Goal: Task Accomplishment & Management: Manage account settings

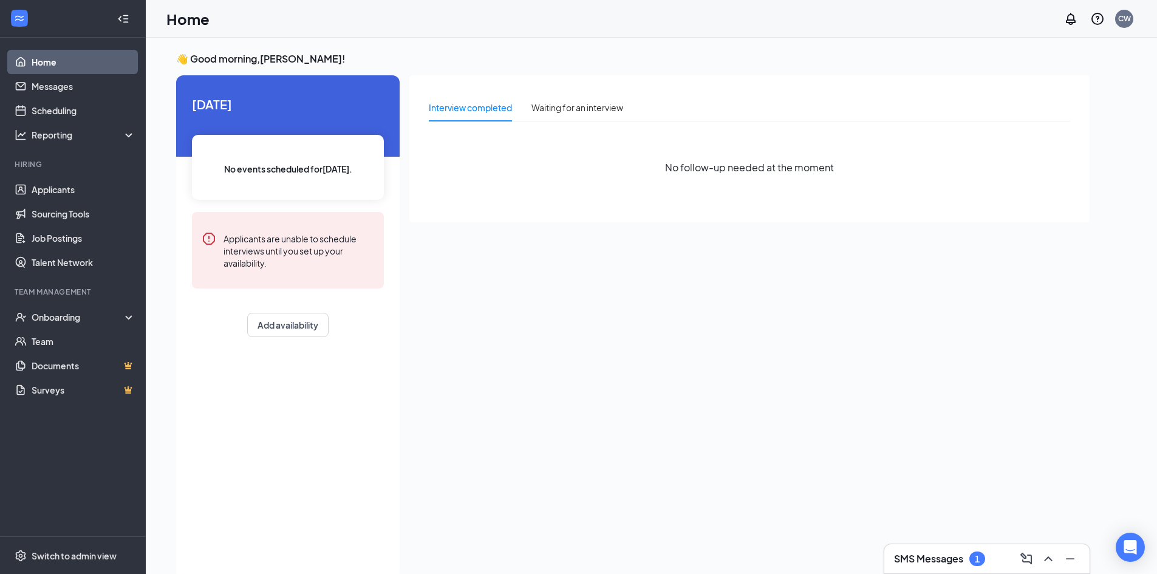
click at [979, 561] on div "1" at bounding box center [977, 559] width 5 height 10
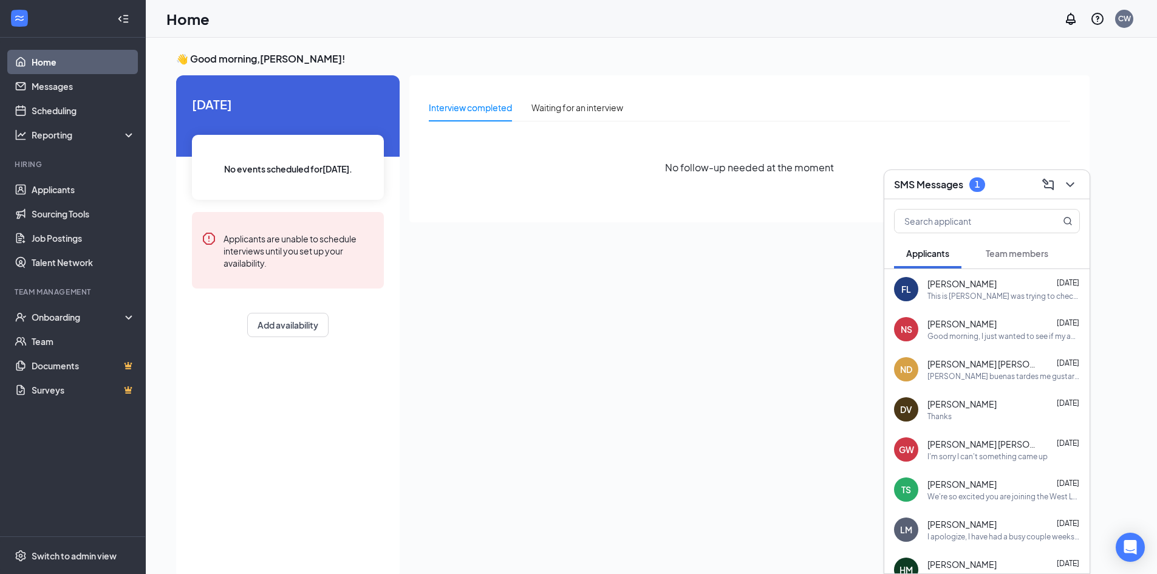
click at [949, 191] on h3 "SMS Messages" at bounding box center [928, 184] width 69 height 13
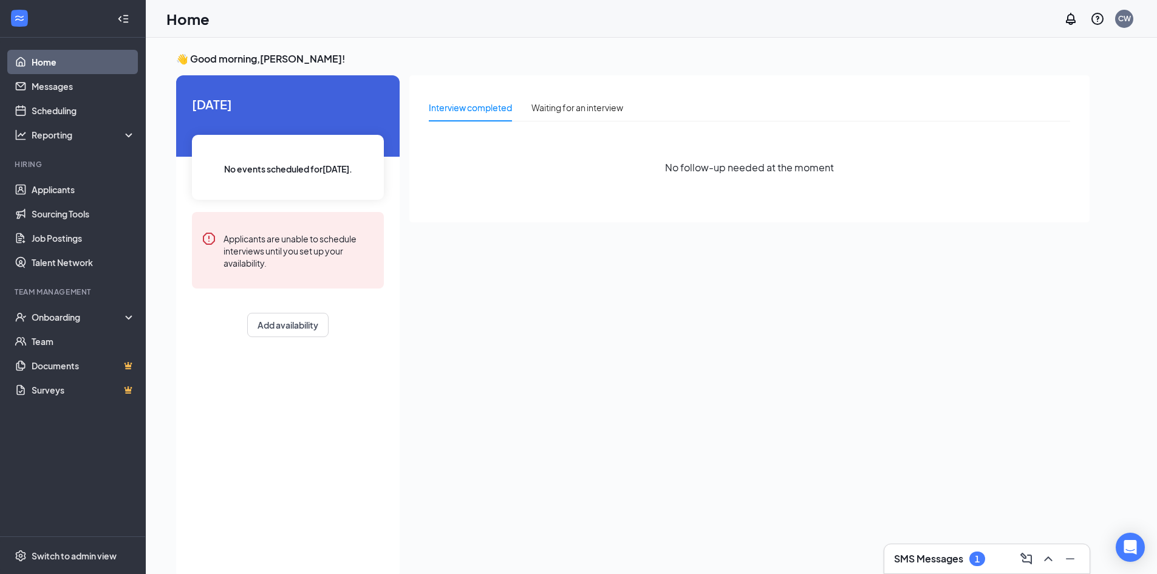
click at [980, 568] on div "SMS Messages 1" at bounding box center [987, 558] width 186 height 19
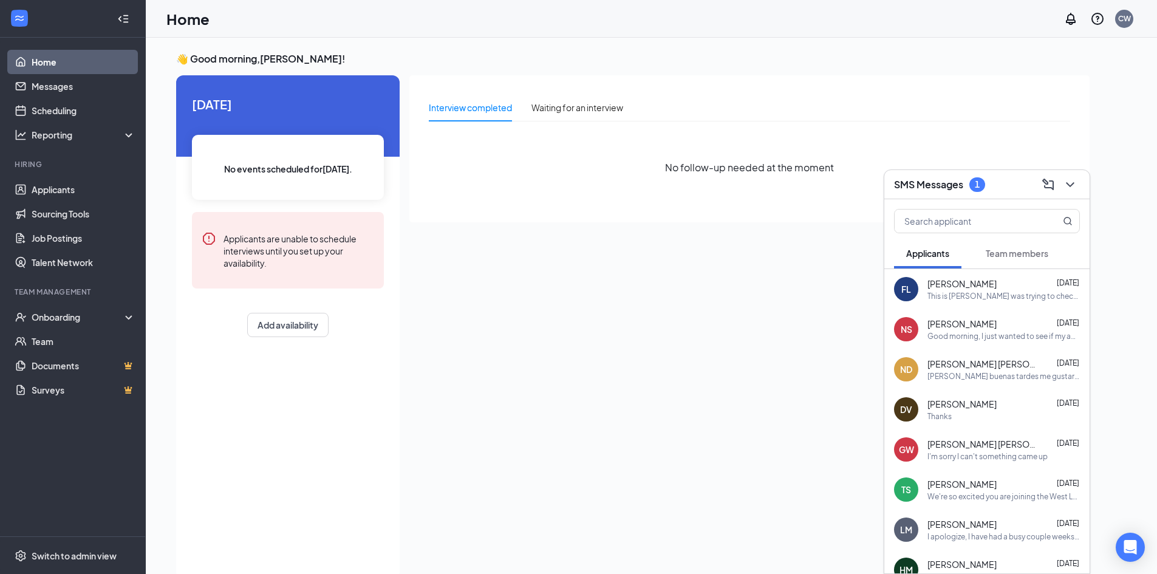
click at [1026, 262] on button "Team members" at bounding box center [1017, 253] width 87 height 30
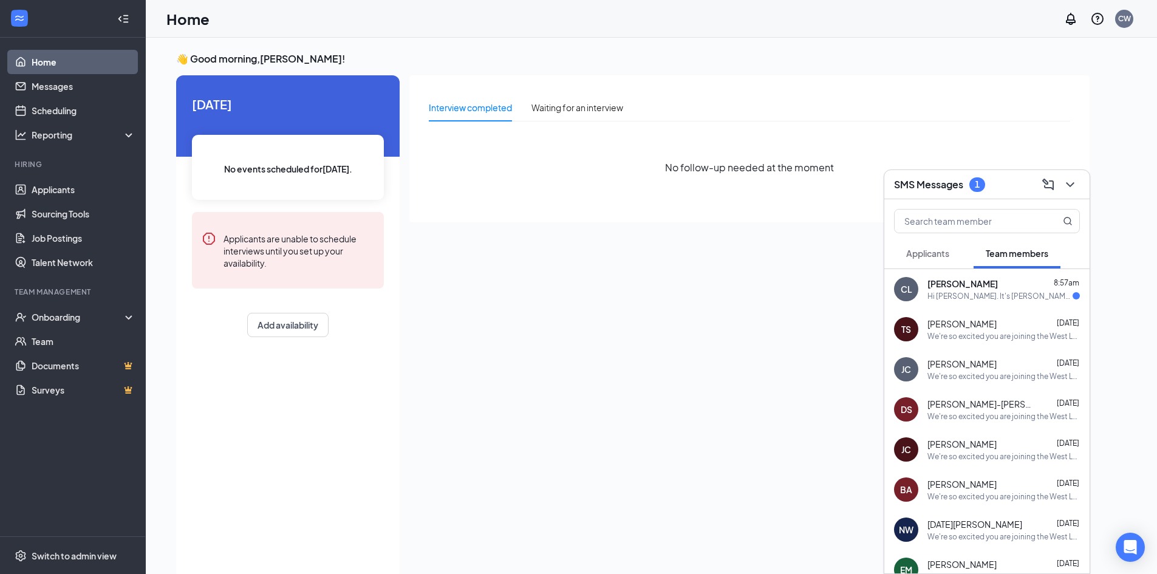
click at [980, 295] on div "Hi [PERSON_NAME]. It's [PERSON_NAME]! Just checking to see if you got my text l…" at bounding box center [999, 296] width 145 height 10
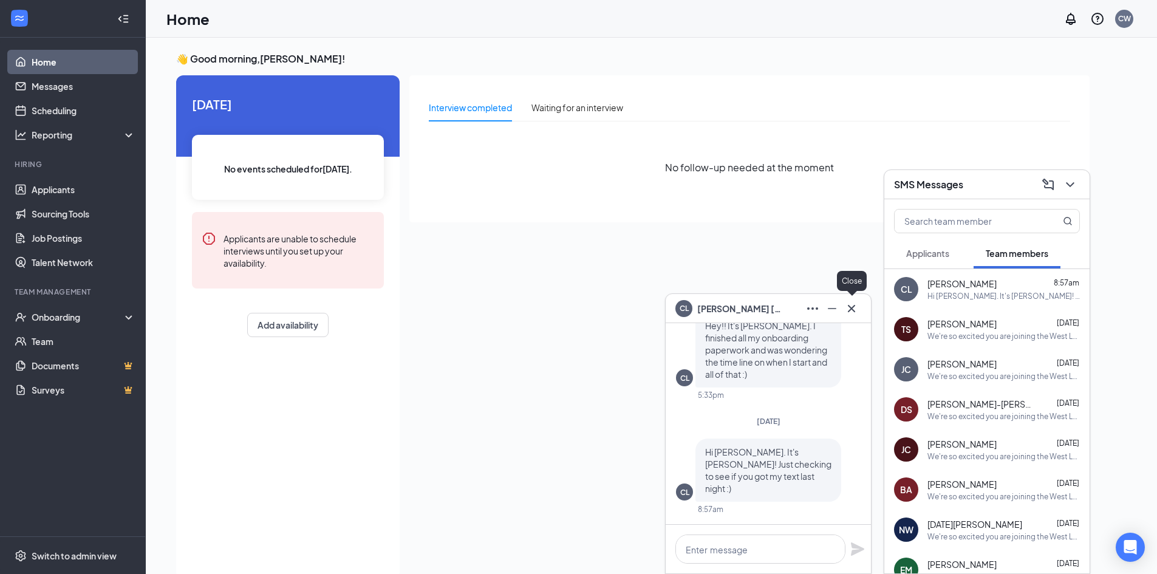
click at [851, 314] on icon "Cross" at bounding box center [851, 308] width 15 height 15
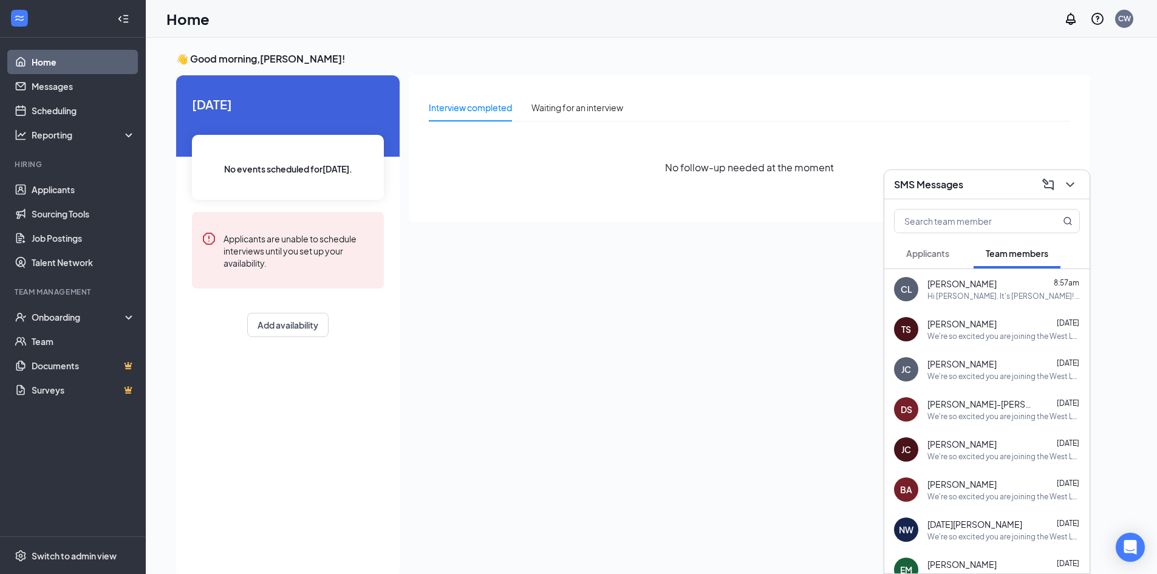
click at [1078, 191] on div at bounding box center [1069, 184] width 22 height 19
click at [1077, 189] on icon "ChevronDown" at bounding box center [1070, 184] width 15 height 15
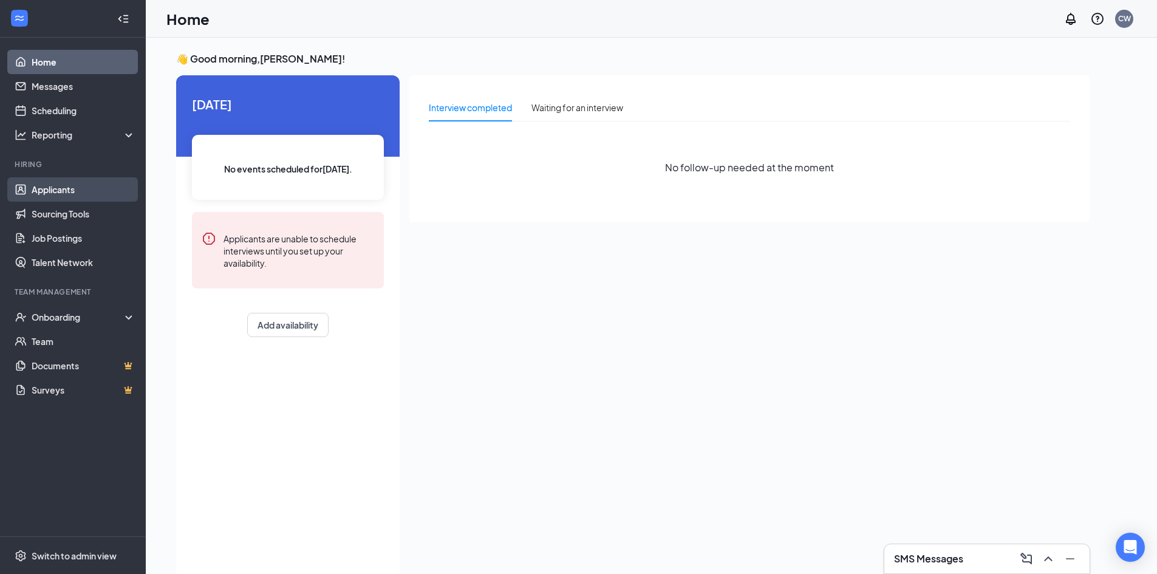
click at [80, 186] on link "Applicants" at bounding box center [84, 189] width 104 height 24
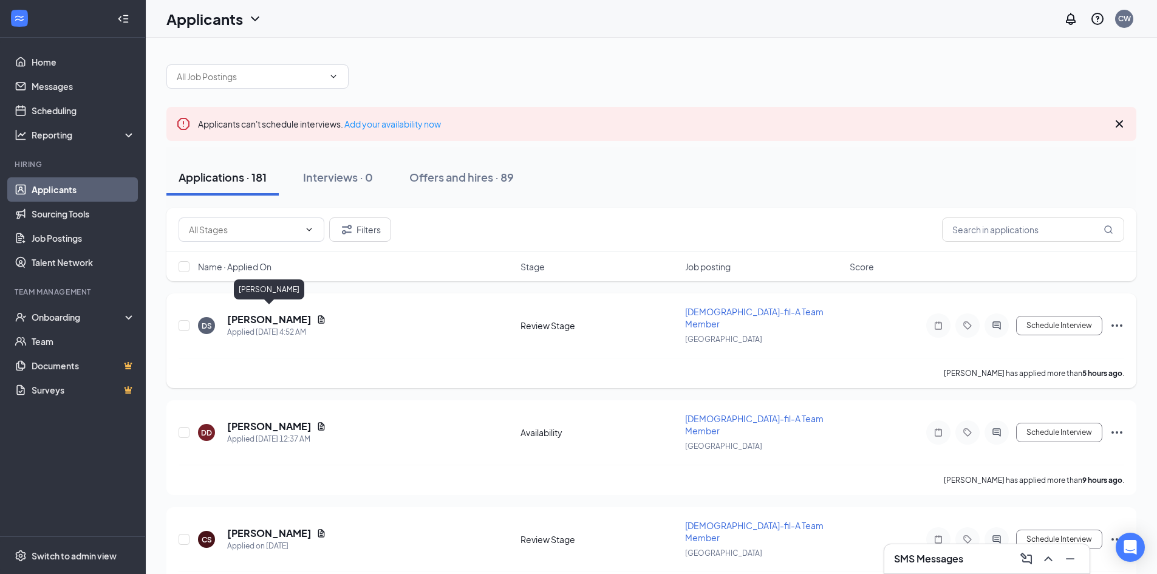
click at [297, 313] on h5 "[PERSON_NAME]" at bounding box center [269, 319] width 84 height 13
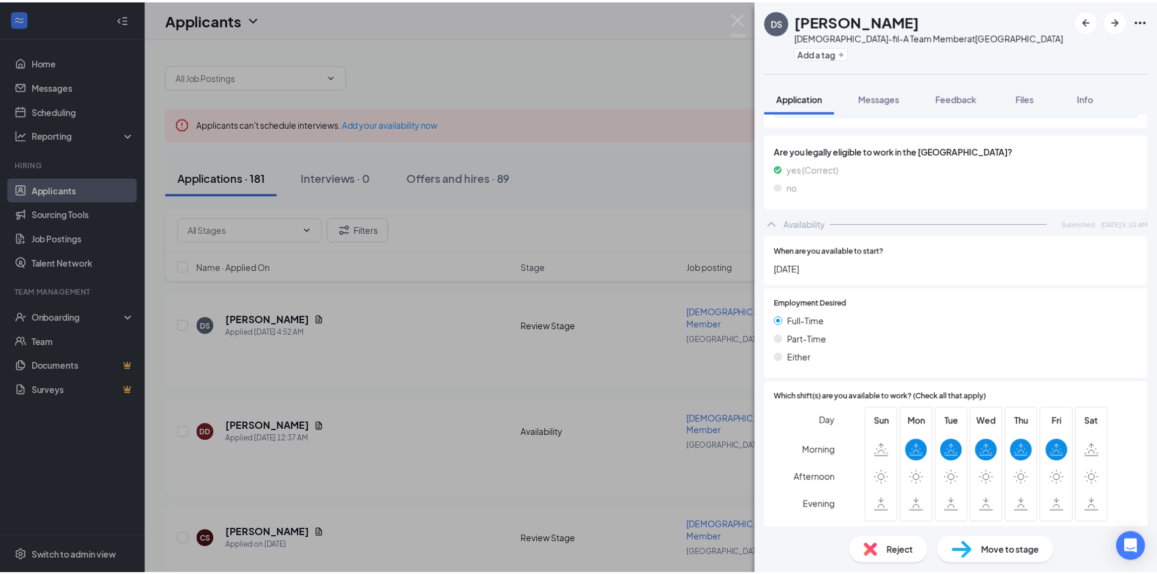
scroll to position [602, 0]
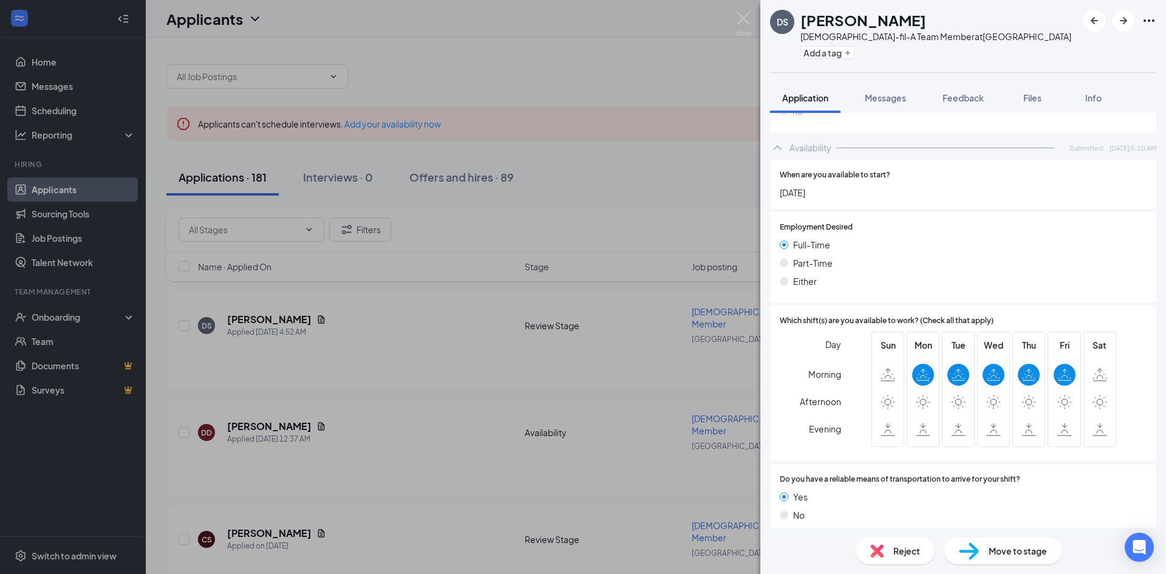
click at [610, 380] on div "DS [PERSON_NAME] [DEMOGRAPHIC_DATA]-fil-A Team Member at [GEOGRAPHIC_DATA] Add …" at bounding box center [583, 287] width 1166 height 574
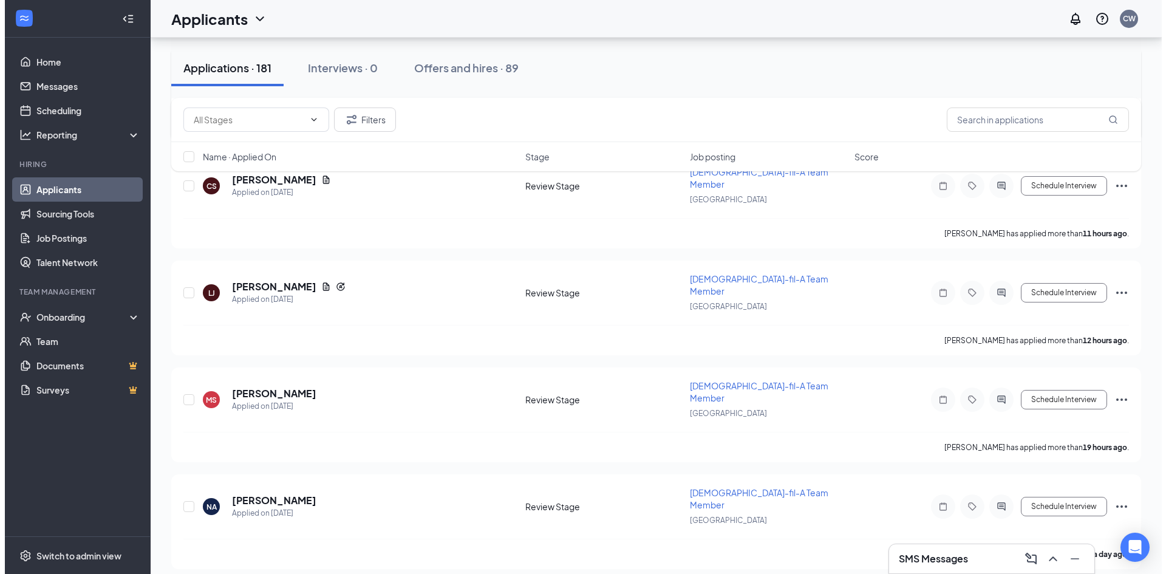
scroll to position [364, 0]
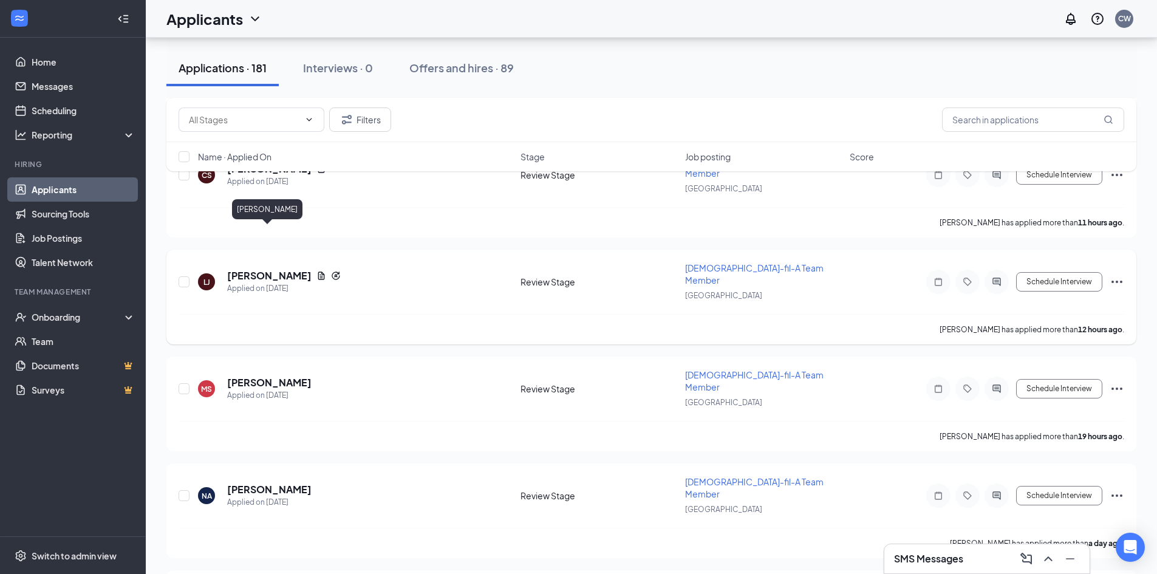
click at [298, 269] on h5 "[PERSON_NAME]" at bounding box center [269, 275] width 84 height 13
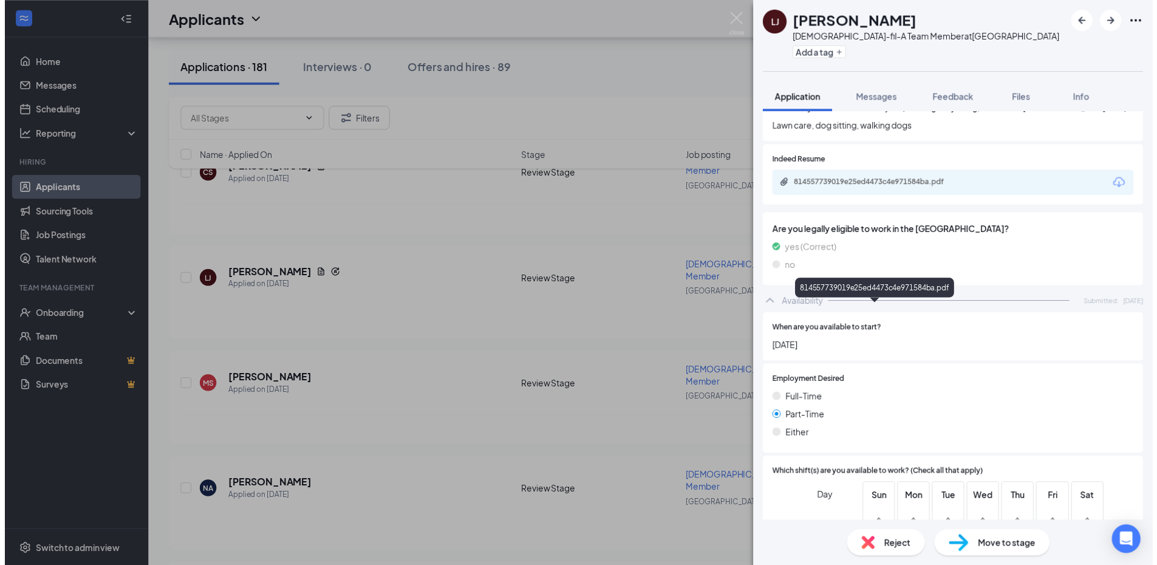
scroll to position [547, 0]
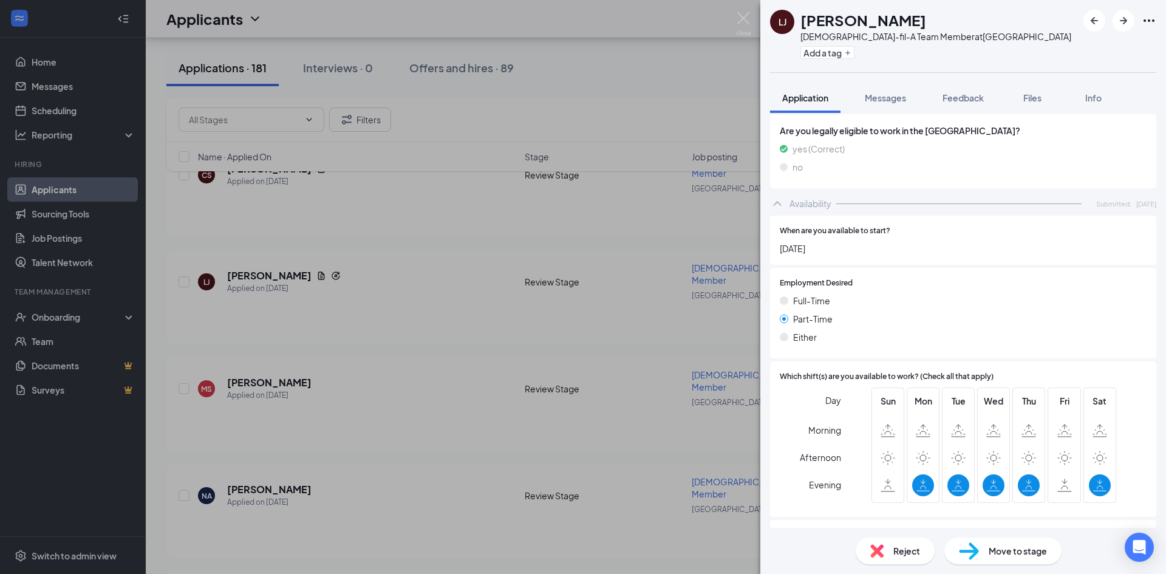
click at [537, 329] on div "[PERSON_NAME] [DEMOGRAPHIC_DATA]-fil-A Team Member at [GEOGRAPHIC_DATA] Add a t…" at bounding box center [583, 287] width 1166 height 574
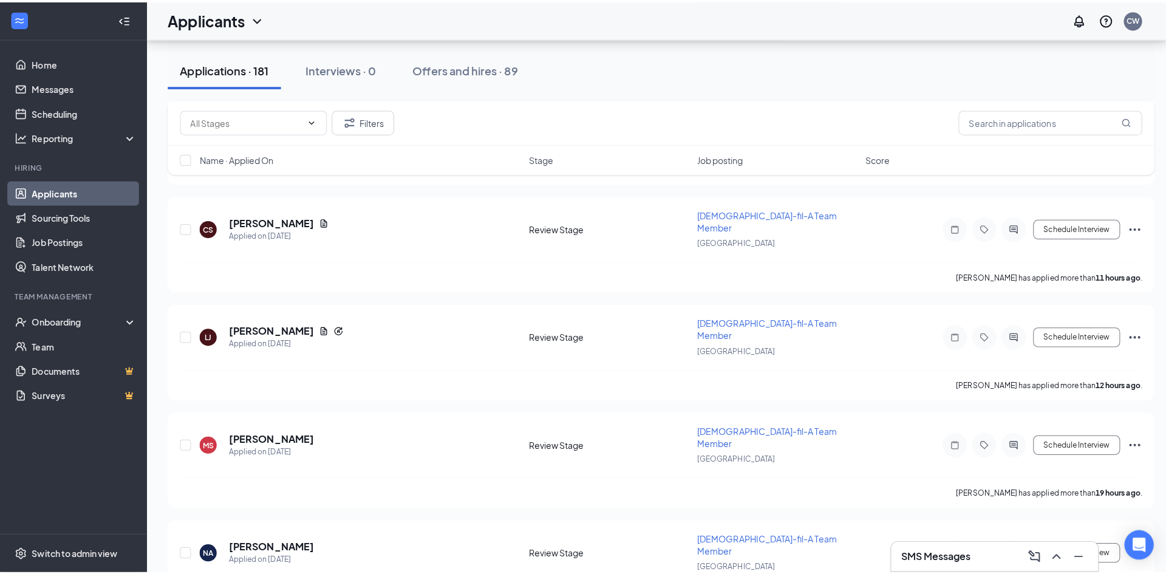
scroll to position [304, 0]
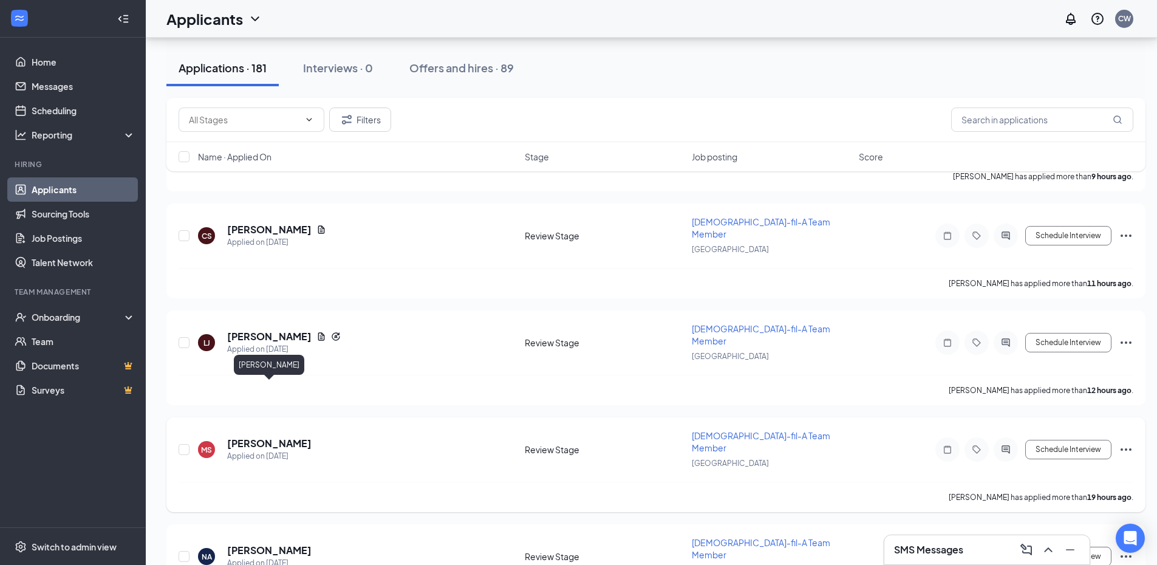
click at [252, 437] on h5 "[PERSON_NAME]" at bounding box center [269, 443] width 84 height 13
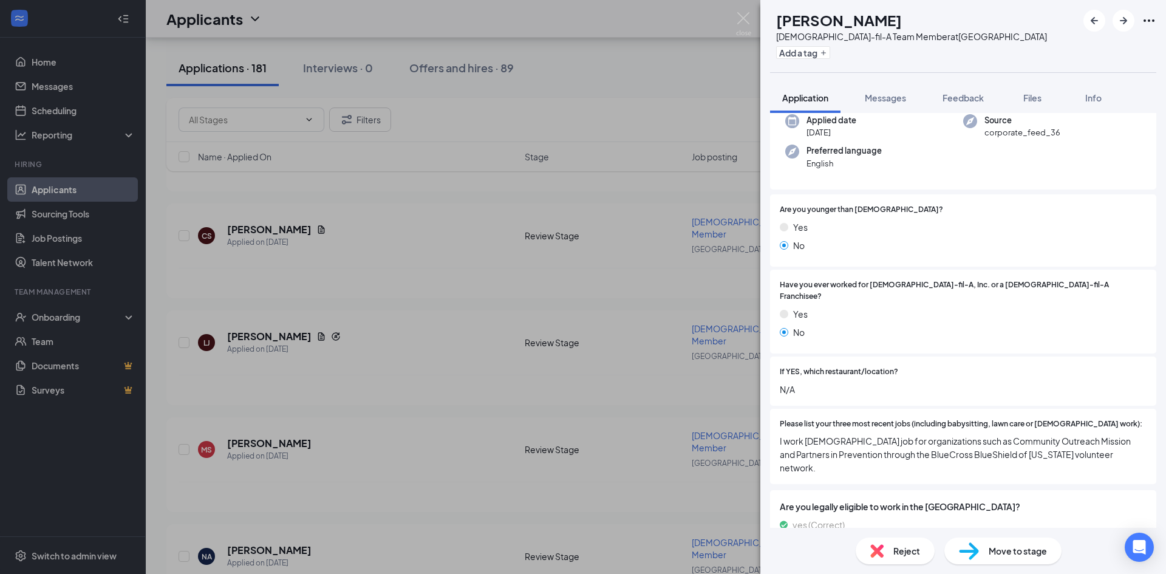
scroll to position [90, 0]
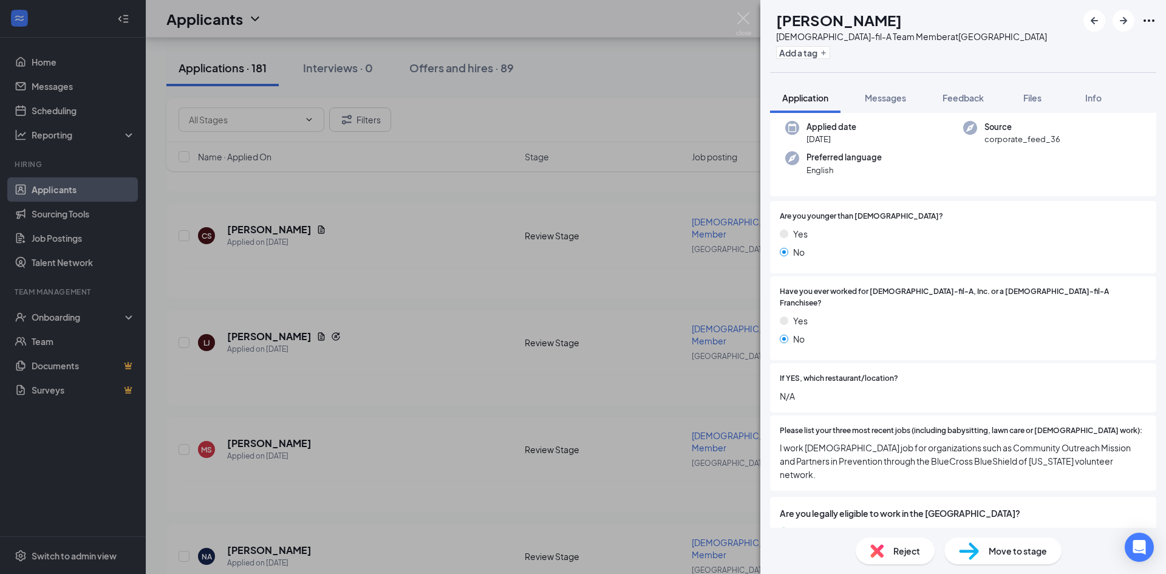
click at [377, 381] on div "[PERSON_NAME] [PERSON_NAME] [DEMOGRAPHIC_DATA]-fil-A Team Member at [GEOGRAPHIC…" at bounding box center [583, 287] width 1166 height 574
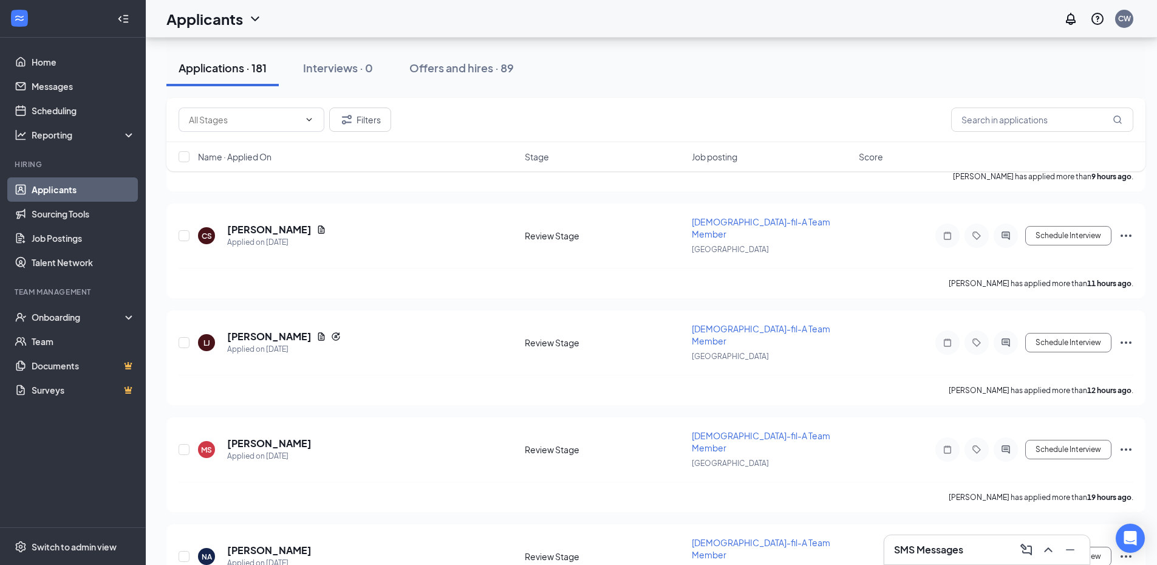
click at [909, 548] on h3 "SMS Messages" at bounding box center [928, 549] width 69 height 13
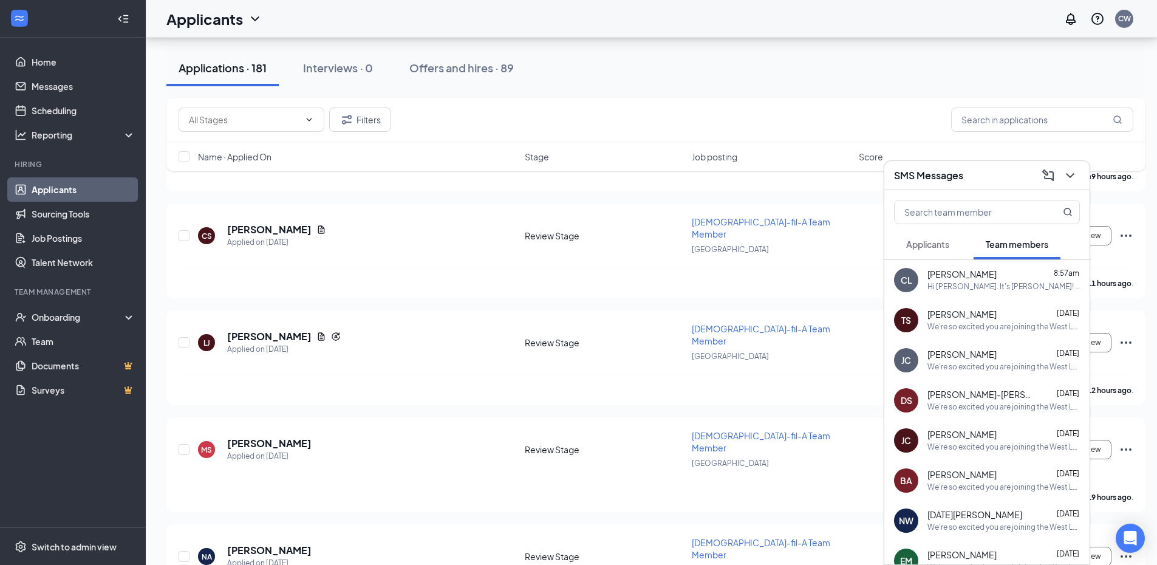
click at [909, 243] on span "Applicants" at bounding box center [927, 244] width 43 height 11
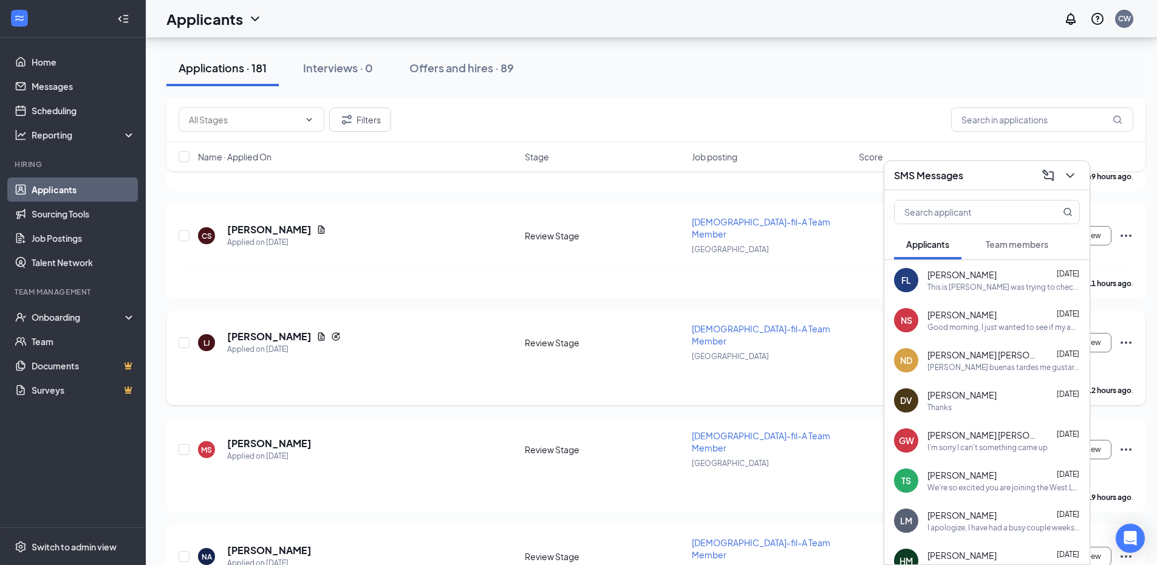
click at [443, 375] on div "[PERSON_NAME] has applied more than 12 hours ago ." at bounding box center [656, 390] width 955 height 30
click at [1069, 178] on icon "ChevronDown" at bounding box center [1070, 175] width 15 height 15
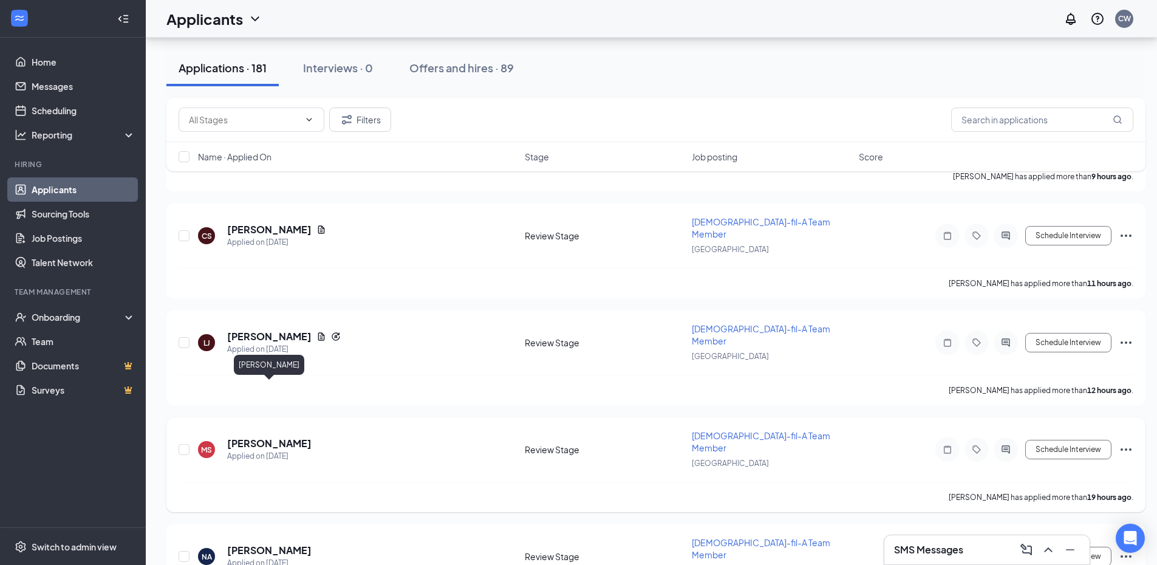
click at [300, 437] on h5 "[PERSON_NAME]" at bounding box center [269, 443] width 84 height 13
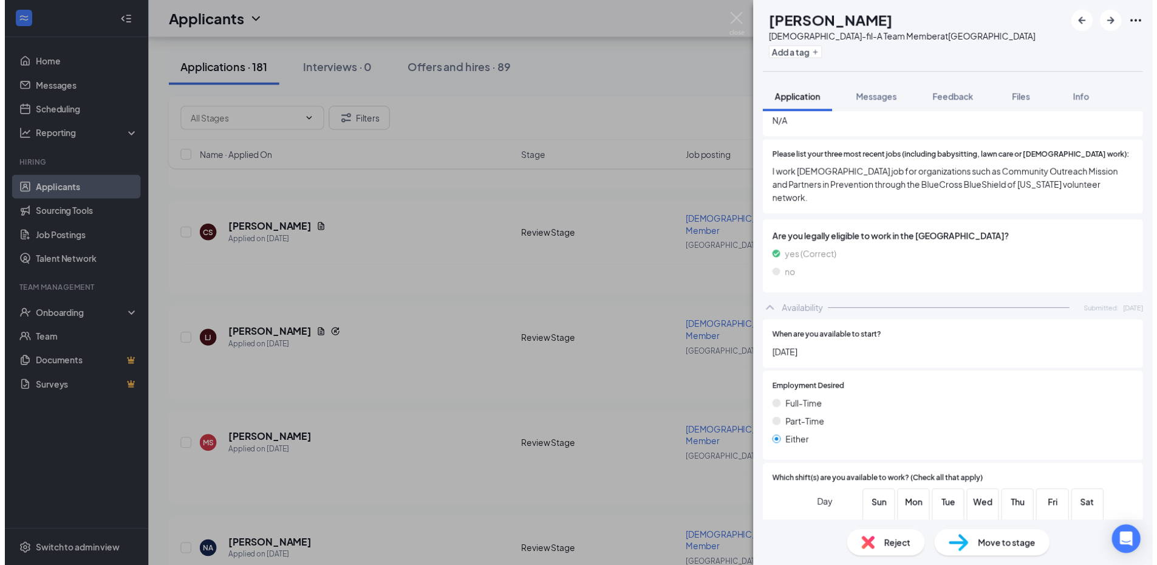
scroll to position [425, 0]
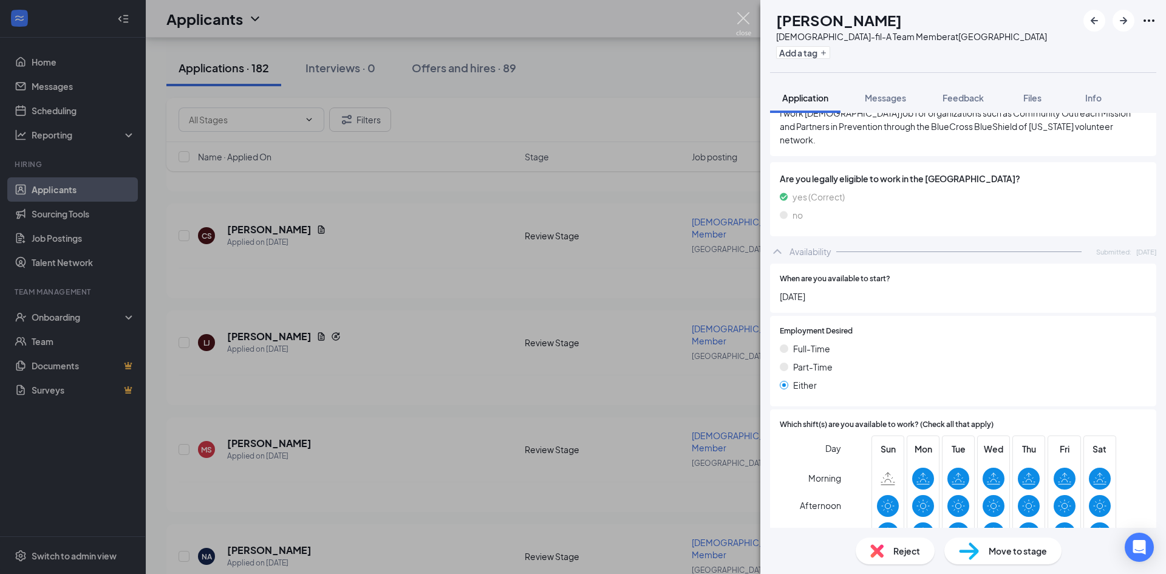
click at [742, 20] on img at bounding box center [743, 24] width 15 height 24
